Goal: Information Seeking & Learning: Learn about a topic

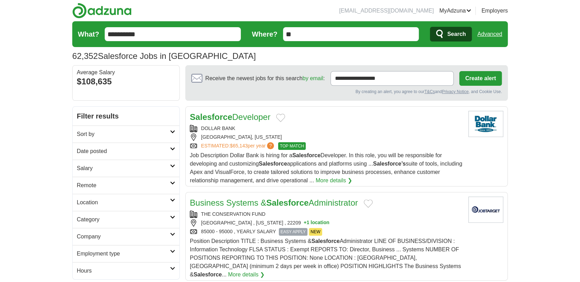
click at [172, 180] on link "Remote" at bounding box center [126, 185] width 107 height 17
click at [97, 202] on link "Remote jobs" at bounding box center [92, 202] width 31 height 6
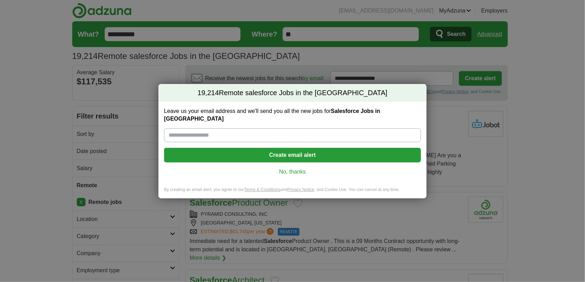
click at [284, 169] on link "No, thanks" at bounding box center [293, 172] width 246 height 8
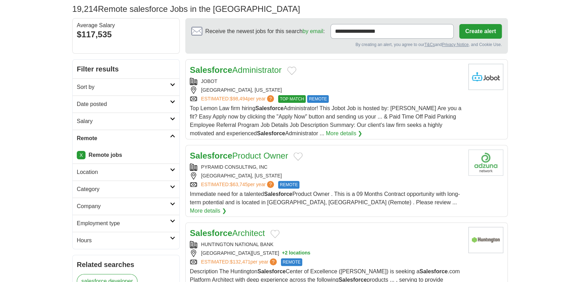
scroll to position [47, 0]
click at [172, 221] on icon at bounding box center [172, 220] width 5 height 3
click at [93, 247] on link "Contract" at bounding box center [87, 248] width 21 height 6
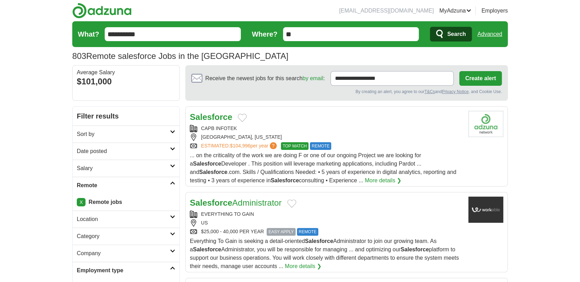
click at [173, 132] on icon at bounding box center [172, 131] width 5 height 3
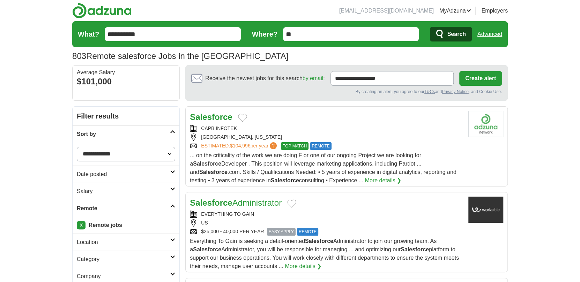
click at [169, 151] on select "**********" at bounding box center [126, 154] width 98 height 15
select select "**********"
click at [77, 147] on select "**********" at bounding box center [126, 154] width 98 height 15
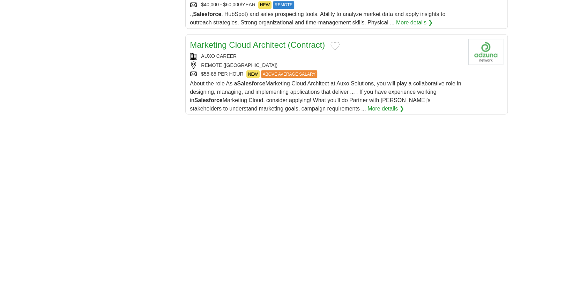
scroll to position [826, 0]
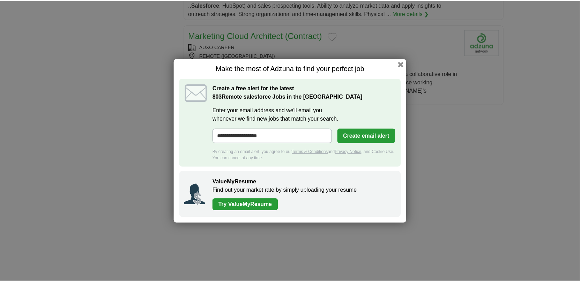
scroll to position [826, 0]
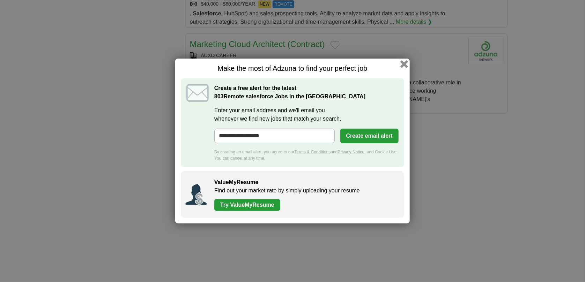
click at [403, 66] on button "button" at bounding box center [404, 64] width 8 height 8
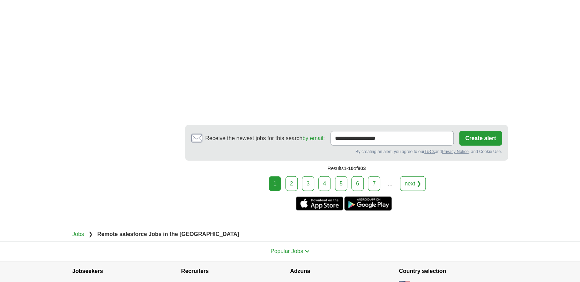
scroll to position [1217, 0]
click at [294, 176] on link "2" at bounding box center [291, 183] width 12 height 15
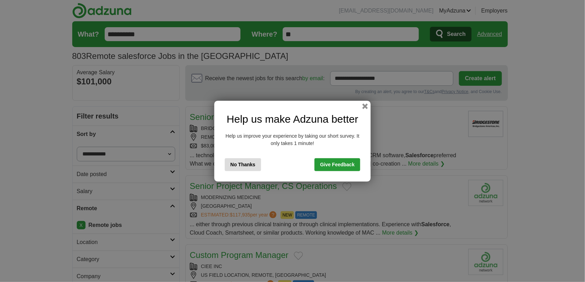
click at [240, 167] on button "No Thanks" at bounding box center [243, 164] width 36 height 13
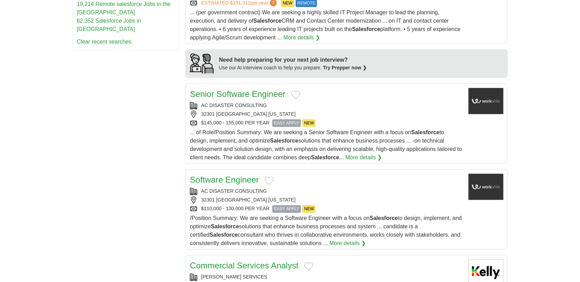
scroll to position [518, 0]
click at [345, 129] on div "... of Role/Position Summary: We are seeking a Senior Software Engineer with a …" at bounding box center [326, 146] width 273 height 34
click at [308, 191] on div "AC DISASTER CONSULTING" at bounding box center [326, 191] width 273 height 7
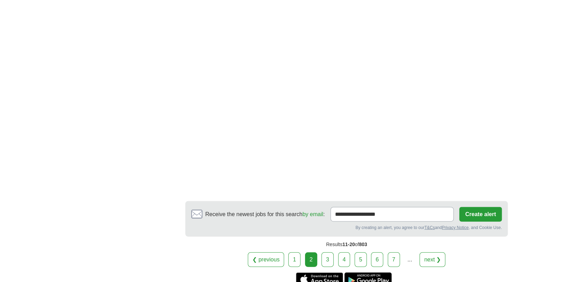
scroll to position [1051, 0]
click at [327, 257] on link "3" at bounding box center [327, 259] width 12 height 15
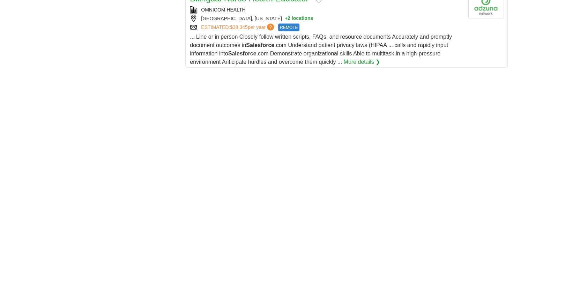
scroll to position [885, 0]
